Goal: Check status: Check status

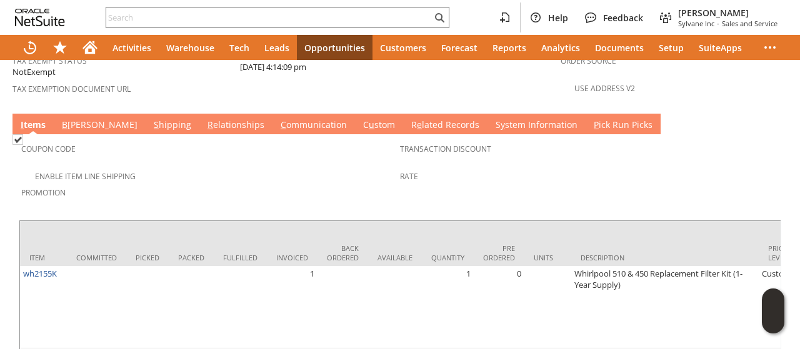
scroll to position [1062, 0]
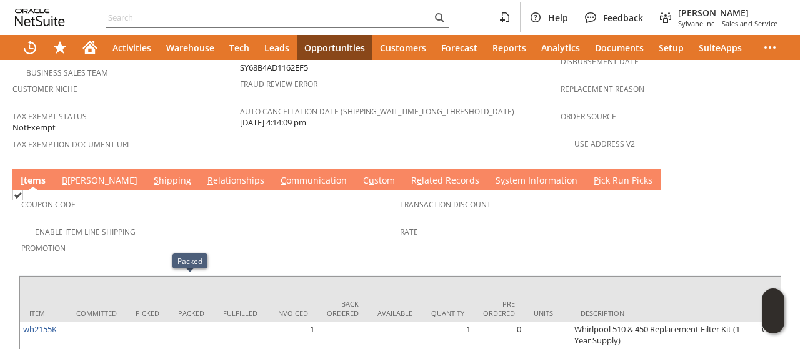
click at [492, 174] on link "S y stem Information" at bounding box center [536, 181] width 88 height 14
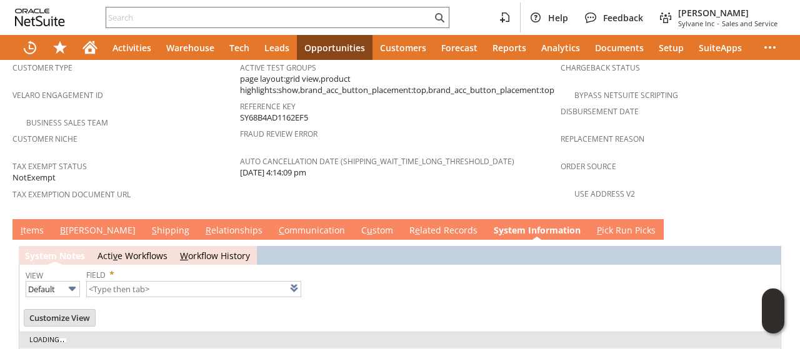
type input "1 to 25 of 100"
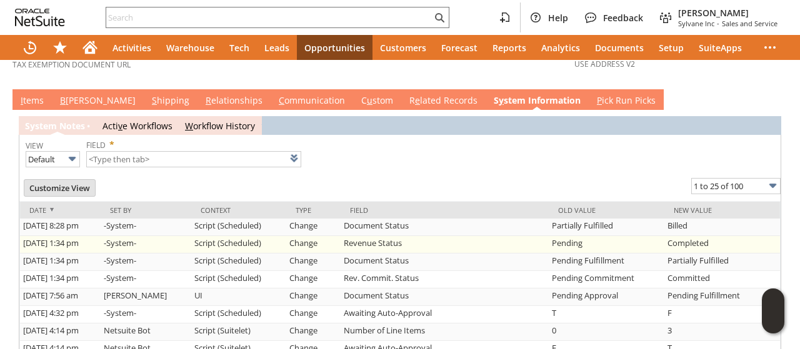
scroll to position [887, 0]
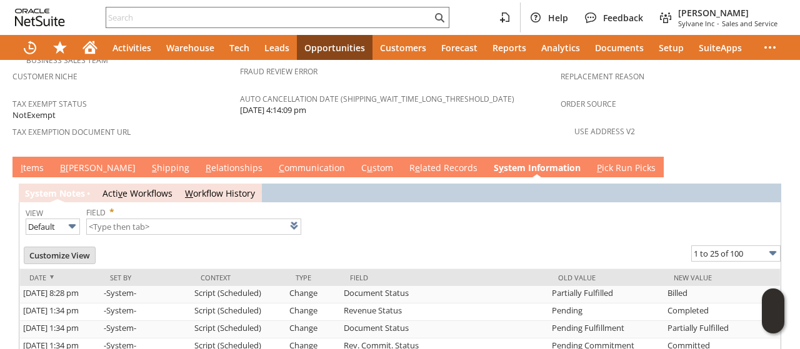
click at [25, 162] on link "I tems" at bounding box center [31, 169] width 29 height 14
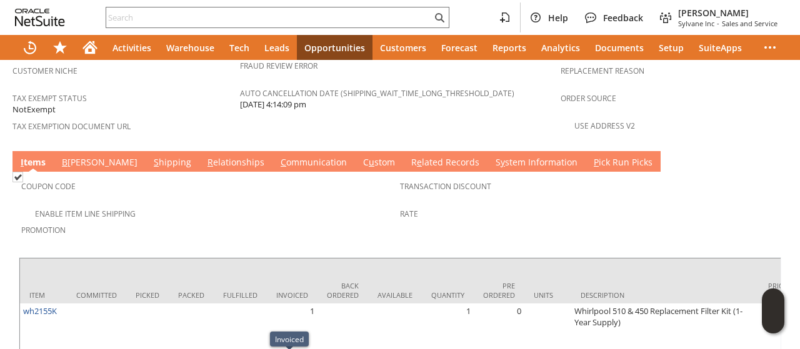
scroll to position [825, 0]
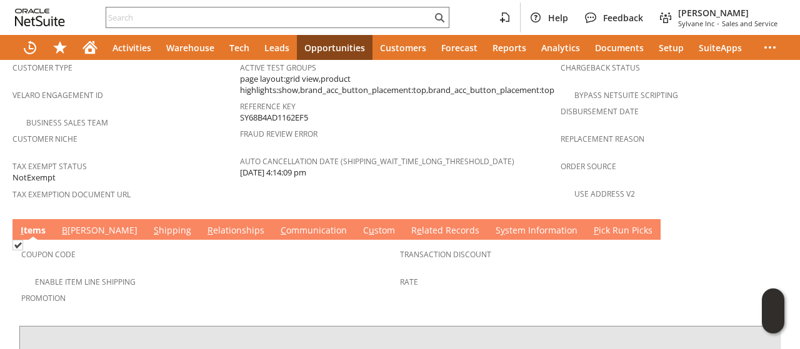
click at [151, 224] on link "S hipping" at bounding box center [173, 231] width 44 height 14
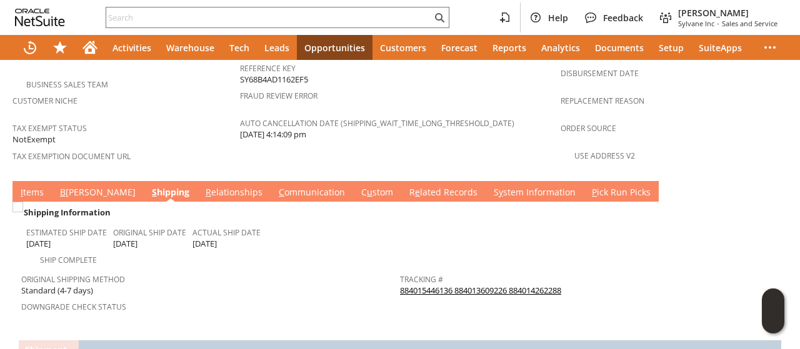
scroll to position [887, 0]
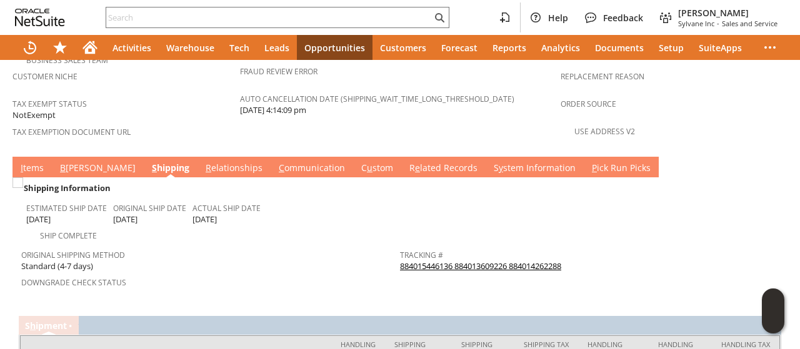
click at [516, 261] on link "884015446136 884013609226 884014262288" at bounding box center [480, 266] width 161 height 11
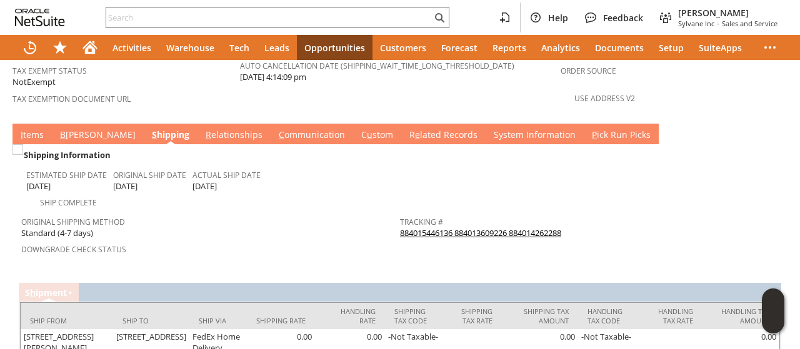
scroll to position [947, 0]
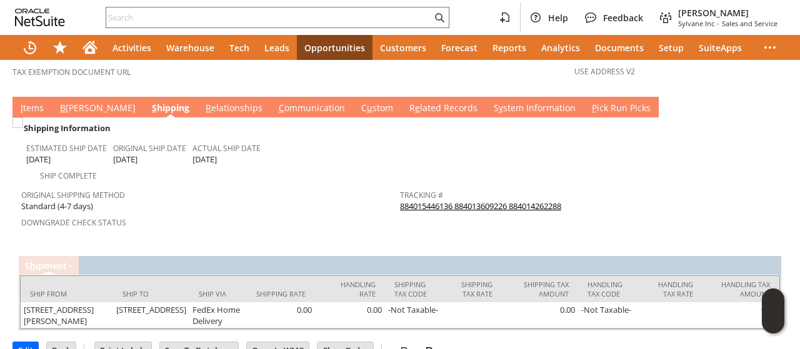
click at [34, 102] on link "I tems" at bounding box center [31, 109] width 29 height 14
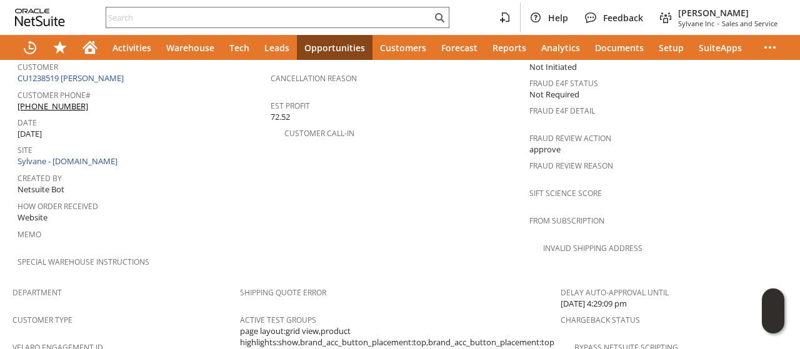
scroll to position [0, 0]
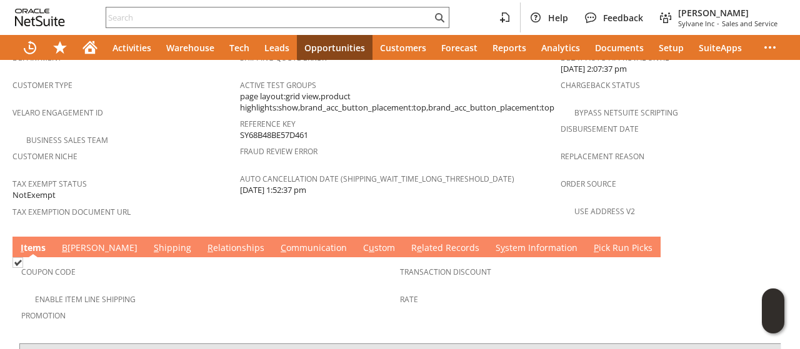
scroll to position [937, 0]
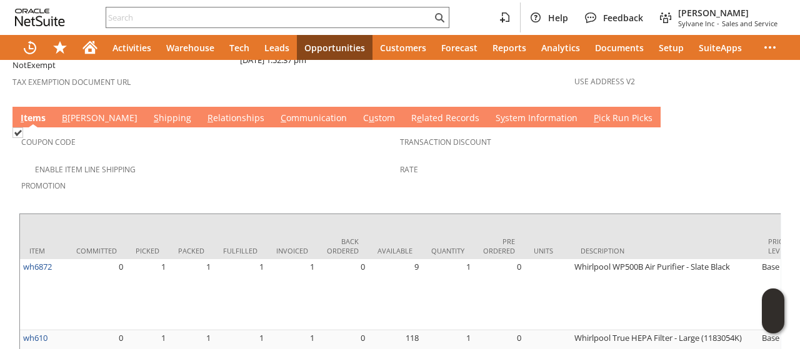
click at [277, 112] on link "C ommunication" at bounding box center [313, 119] width 72 height 14
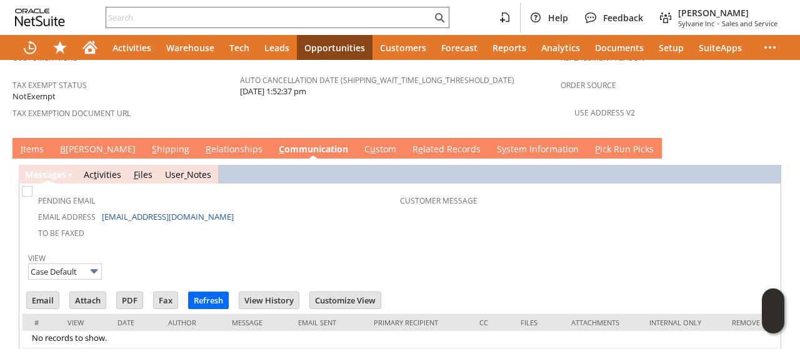
scroll to position [0, 0]
click at [494, 143] on link "S y stem Information" at bounding box center [538, 150] width 88 height 14
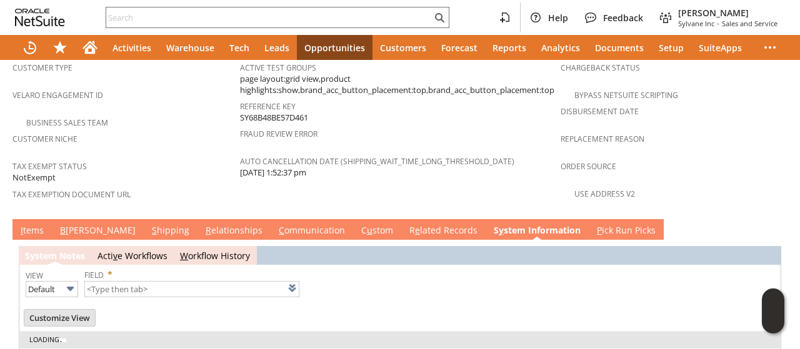
type input "1 to 25 of 100"
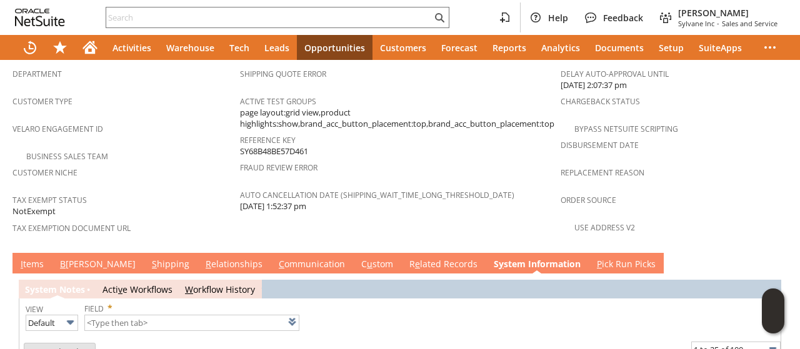
scroll to position [781, 0]
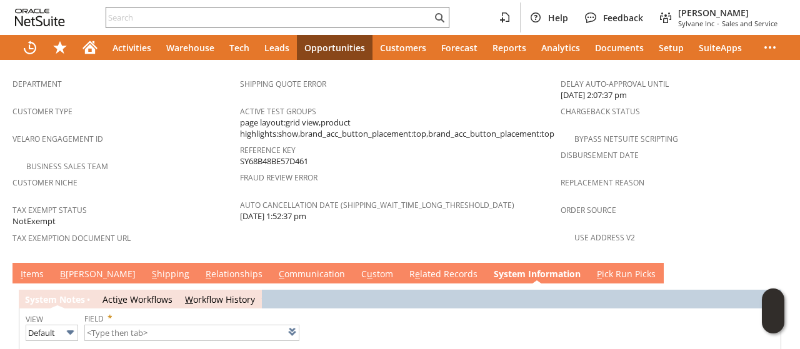
click at [149, 268] on link "S hipping" at bounding box center [171, 275] width 44 height 14
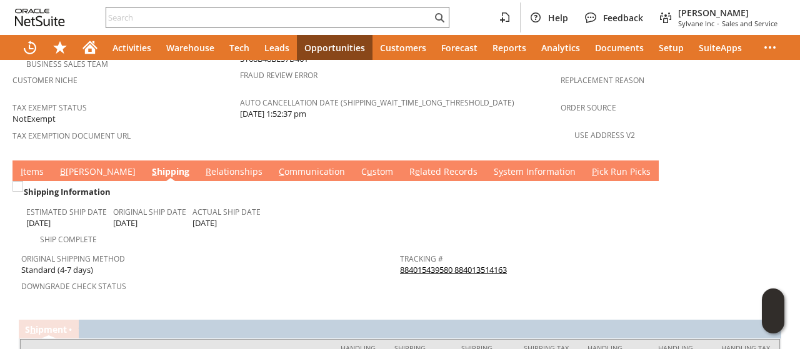
scroll to position [947, 0]
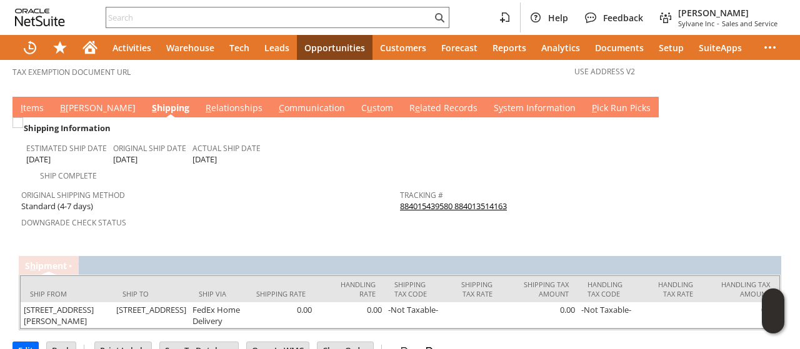
click at [454, 201] on link "884015439580 884013514163" at bounding box center [453, 206] width 107 height 11
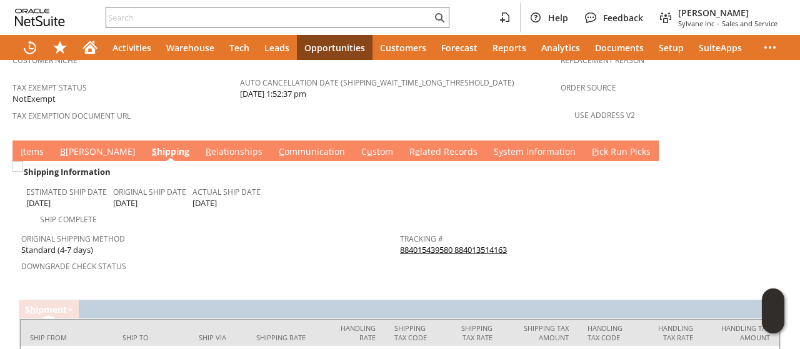
scroll to position [885, 0]
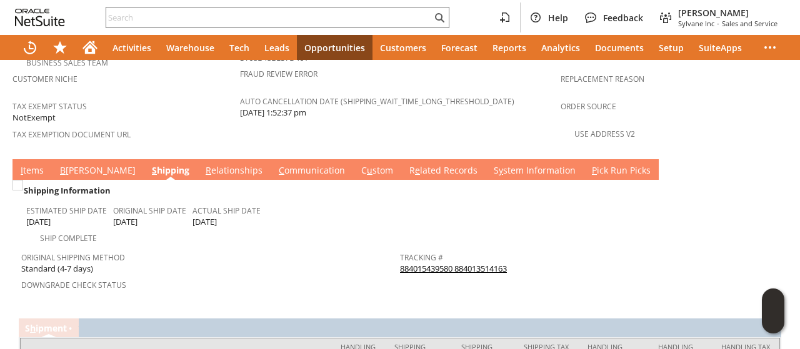
click at [37, 164] on link "I tems" at bounding box center [31, 171] width 29 height 14
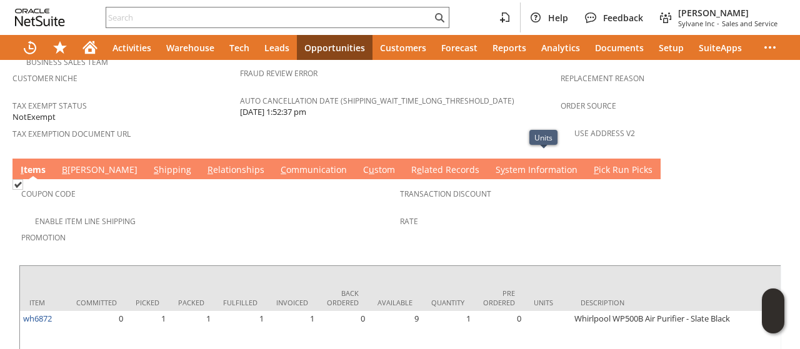
scroll to position [873, 0]
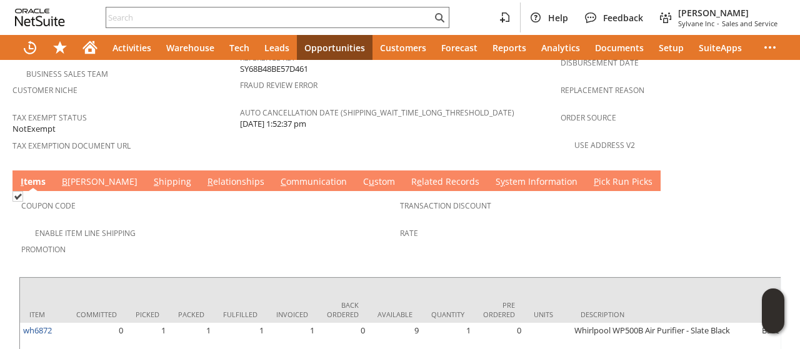
click at [151, 176] on link "S hipping" at bounding box center [173, 183] width 44 height 14
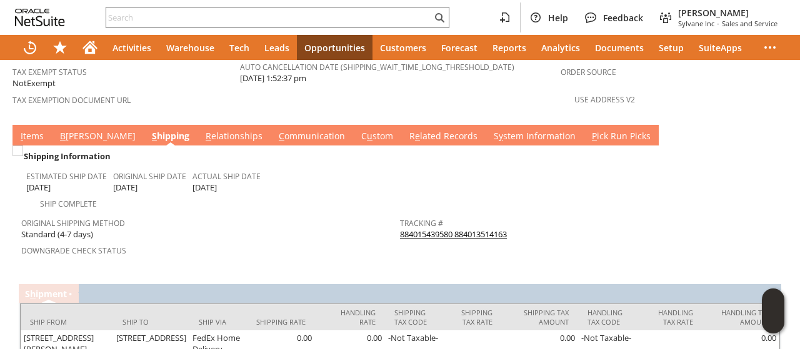
scroll to position [936, 0]
